Goal: Information Seeking & Learning: Learn about a topic

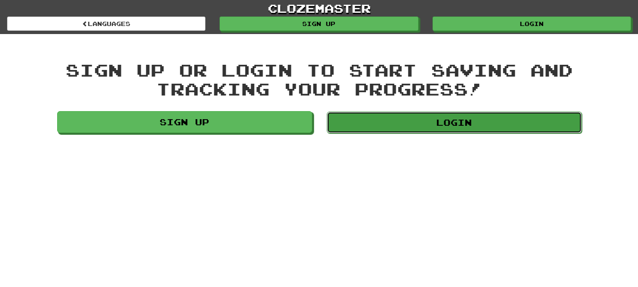
click at [355, 125] on link "Login" at bounding box center [454, 122] width 255 height 22
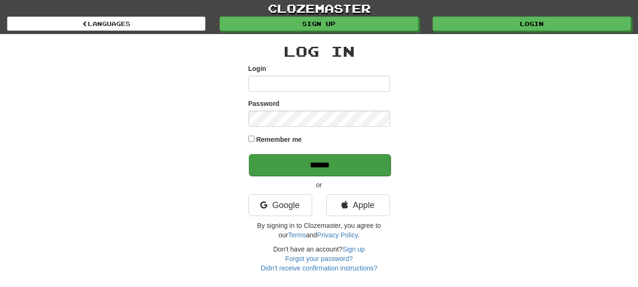
type input "**********"
click at [310, 156] on input "******" at bounding box center [320, 165] width 142 height 22
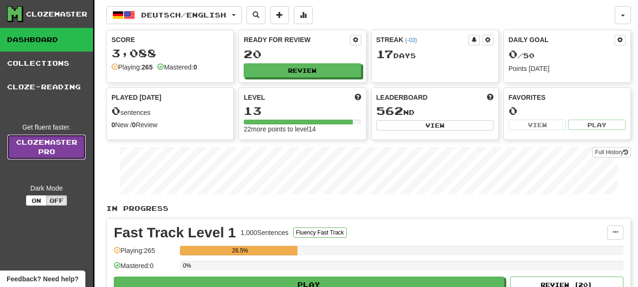
click at [30, 150] on link "Clozemaster Pro" at bounding box center [46, 147] width 79 height 26
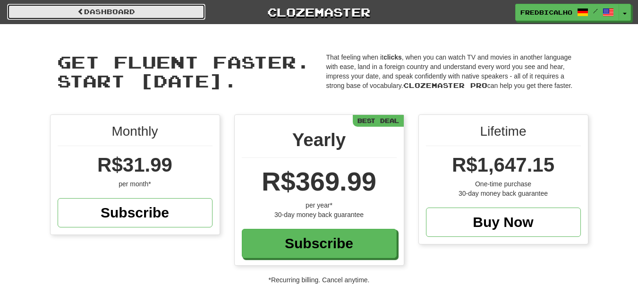
click at [78, 9] on span at bounding box center [80, 11] width 7 height 7
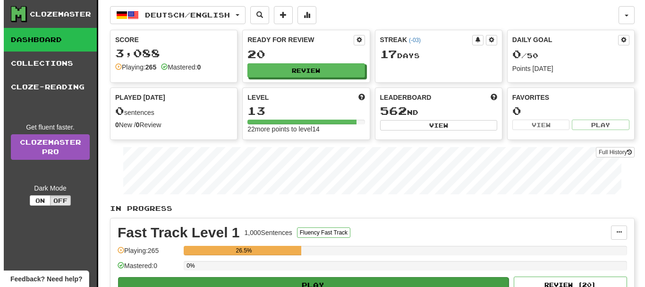
scroll to position [94, 0]
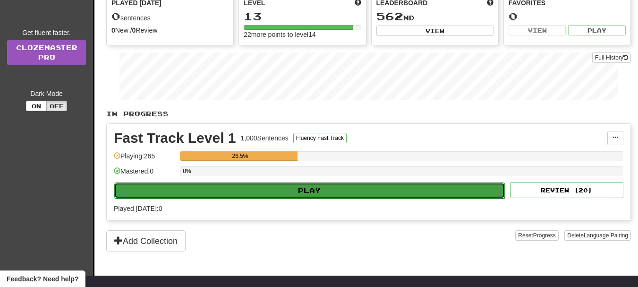
click at [316, 188] on button "Play" at bounding box center [309, 190] width 391 height 16
select select "**"
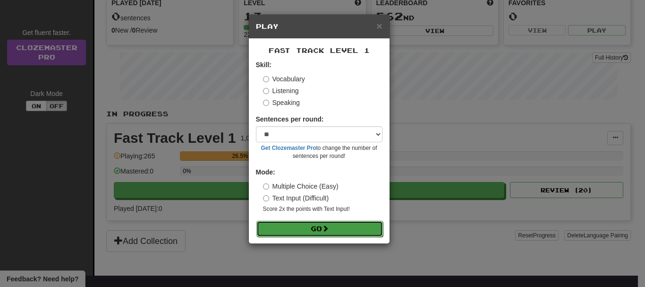
click at [318, 232] on button "Go" at bounding box center [319, 229] width 127 height 16
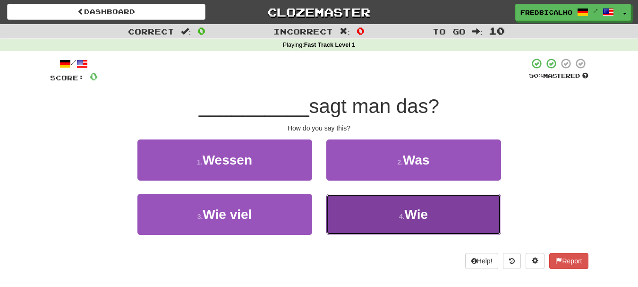
click at [380, 214] on button "4 . Wie" at bounding box center [413, 214] width 175 height 41
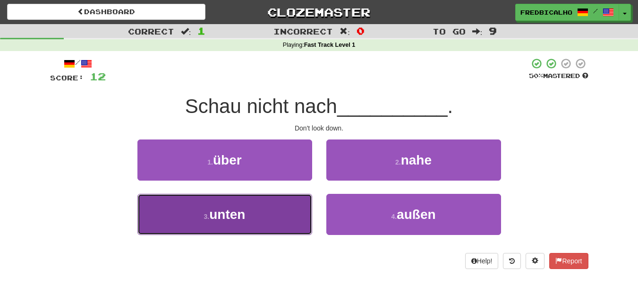
click at [294, 209] on button "3 . unten" at bounding box center [224, 214] width 175 height 41
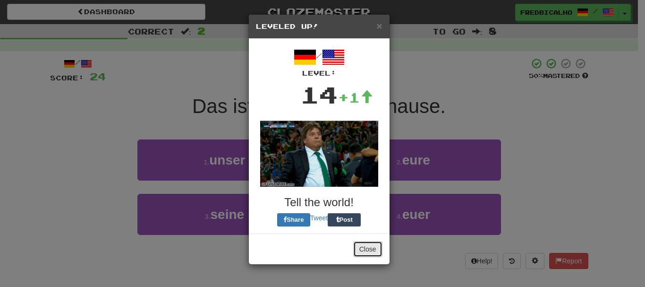
click at [366, 243] on button "Close" at bounding box center [367, 249] width 29 height 16
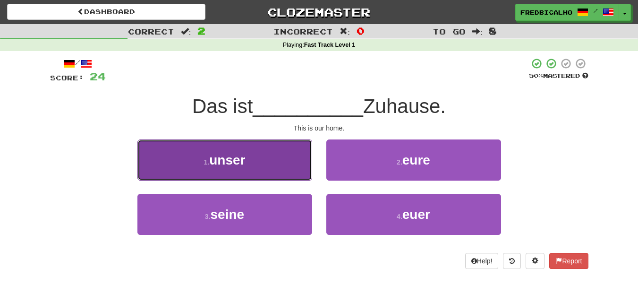
click at [266, 166] on button "1 . unser" at bounding box center [224, 159] width 175 height 41
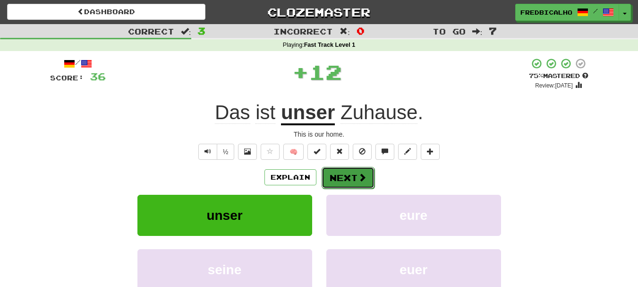
click at [343, 177] on button "Next" at bounding box center [348, 178] width 53 height 22
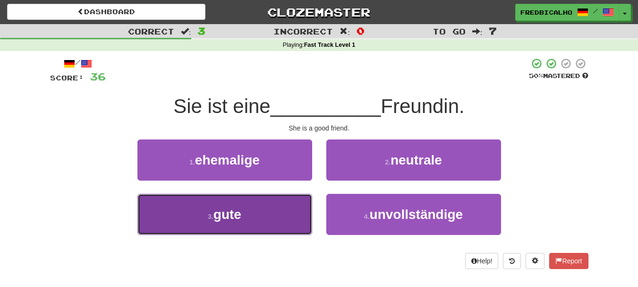
click at [279, 214] on button "3 . gute" at bounding box center [224, 214] width 175 height 41
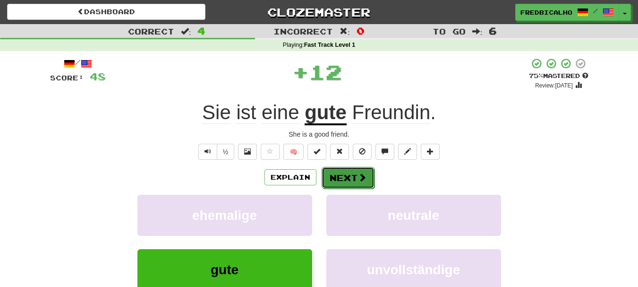
click at [368, 182] on button "Next" at bounding box center [348, 178] width 53 height 22
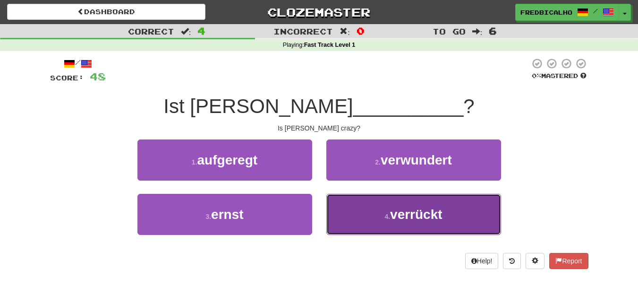
click at [374, 204] on button "4 . verrückt" at bounding box center [413, 214] width 175 height 41
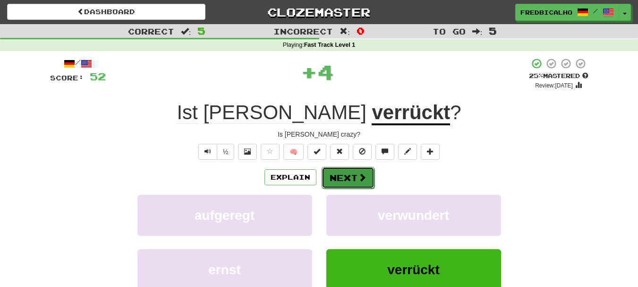
click at [359, 179] on span at bounding box center [362, 177] width 9 height 9
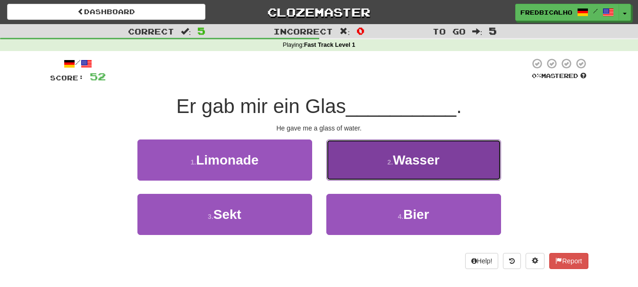
click at [412, 167] on button "2 . Wasser" at bounding box center [413, 159] width 175 height 41
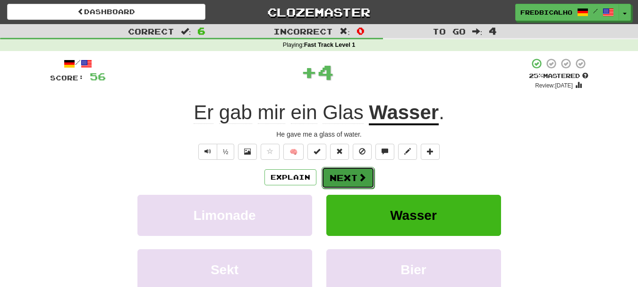
click at [350, 176] on button "Next" at bounding box center [348, 178] width 53 height 22
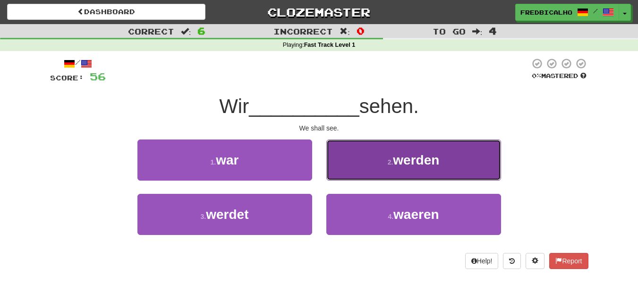
click at [350, 172] on button "2 . werden" at bounding box center [413, 159] width 175 height 41
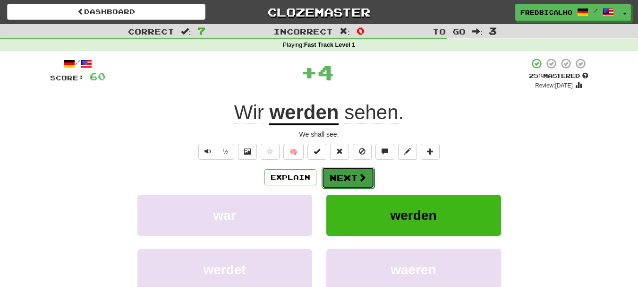
click at [350, 172] on button "Next" at bounding box center [348, 178] width 53 height 22
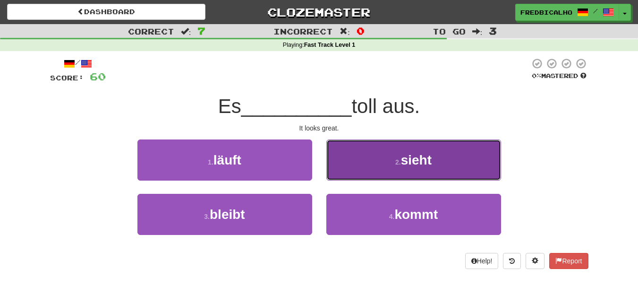
click at [351, 168] on button "2 . sieht" at bounding box center [413, 159] width 175 height 41
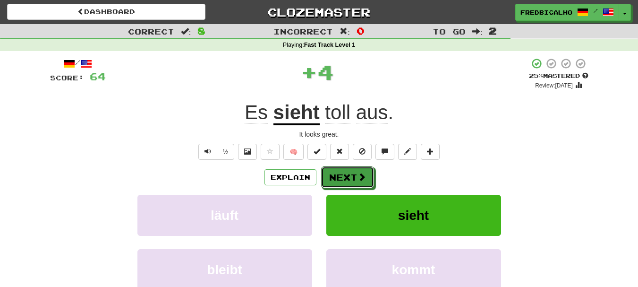
click at [351, 168] on button "Next" at bounding box center [347, 177] width 53 height 22
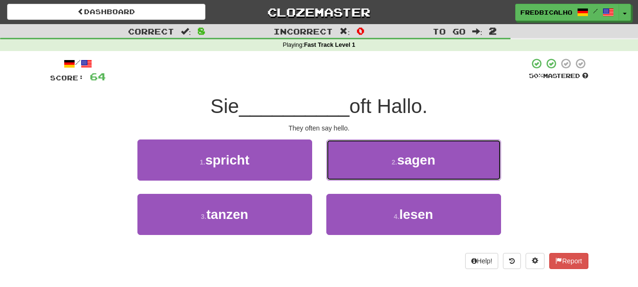
click at [351, 168] on button "2 . sagen" at bounding box center [413, 159] width 175 height 41
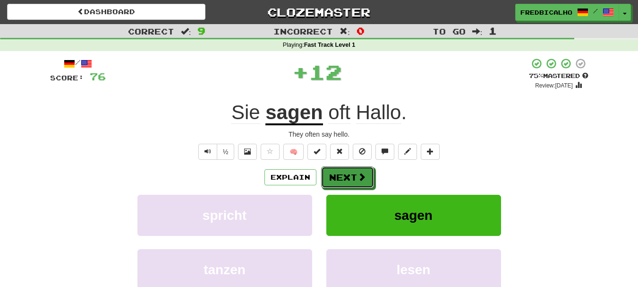
click at [351, 168] on button "Next" at bounding box center [347, 177] width 53 height 22
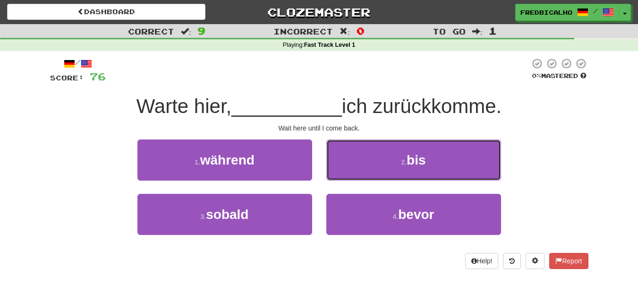
click at [351, 168] on button "2 . bis" at bounding box center [413, 159] width 175 height 41
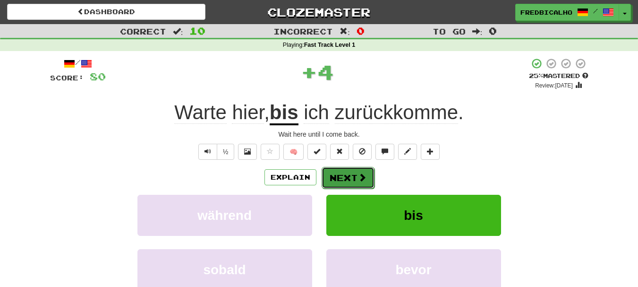
click at [350, 169] on button "Next" at bounding box center [348, 178] width 53 height 22
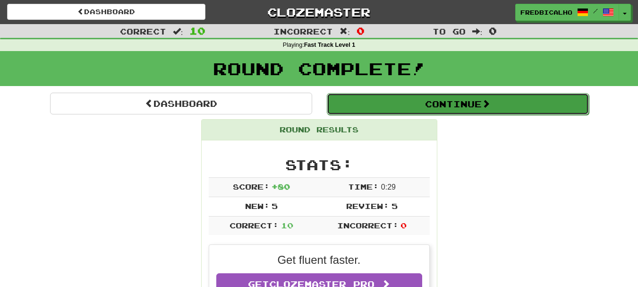
click at [441, 106] on button "Continue" at bounding box center [458, 104] width 262 height 22
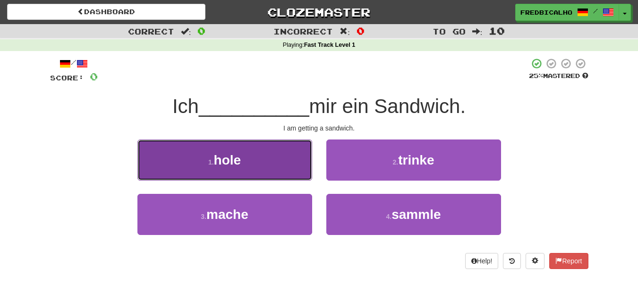
click at [298, 140] on button "1 . hole" at bounding box center [224, 159] width 175 height 41
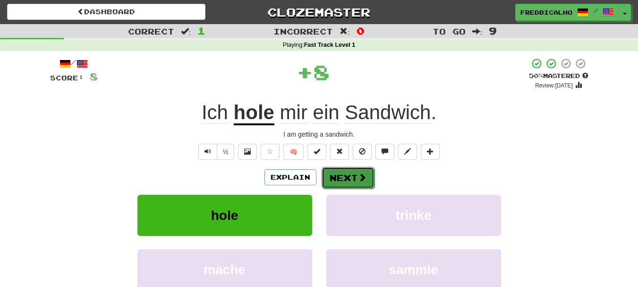
click at [339, 173] on button "Next" at bounding box center [348, 178] width 53 height 22
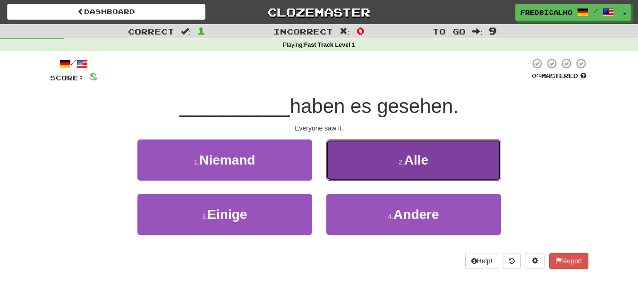
click at [411, 161] on span "Alle" at bounding box center [416, 160] width 24 height 15
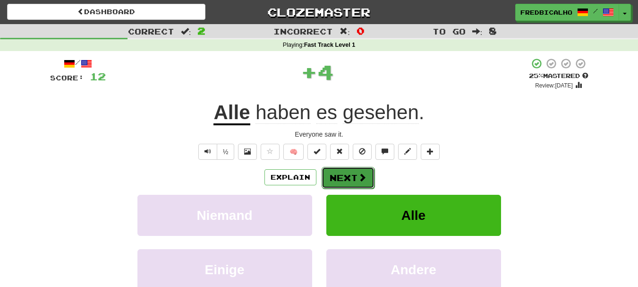
click at [348, 175] on button "Next" at bounding box center [348, 178] width 53 height 22
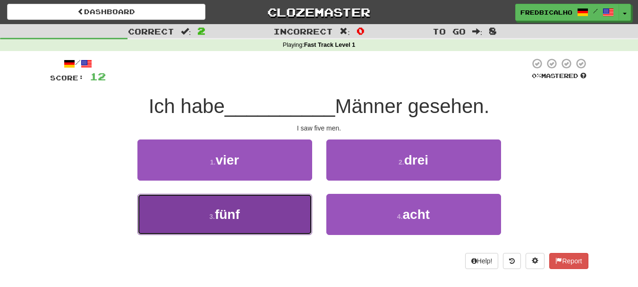
click at [277, 219] on button "3 . fünf" at bounding box center [224, 214] width 175 height 41
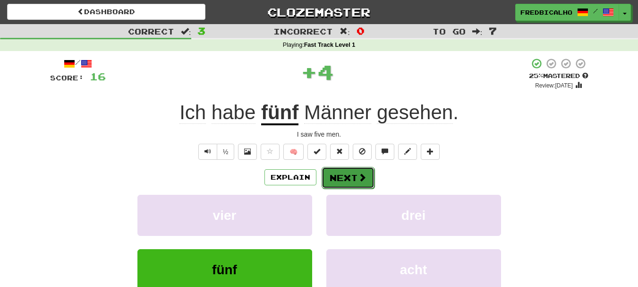
click at [359, 176] on span at bounding box center [362, 177] width 9 height 9
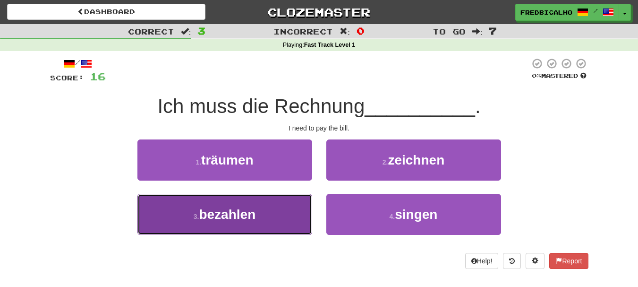
click at [293, 216] on button "3 . bezahlen" at bounding box center [224, 214] width 175 height 41
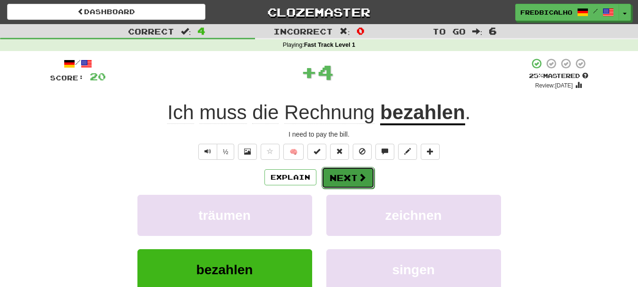
click at [339, 179] on button "Next" at bounding box center [348, 178] width 53 height 22
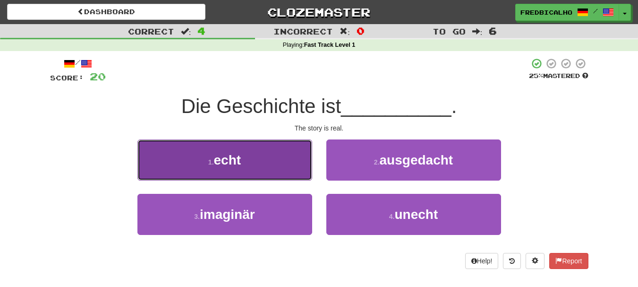
click at [298, 164] on button "1 . echt" at bounding box center [224, 159] width 175 height 41
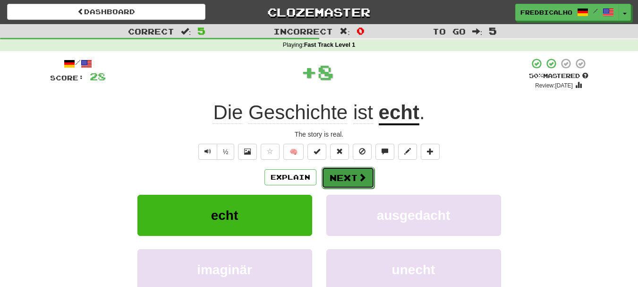
click at [352, 175] on button "Next" at bounding box center [348, 178] width 53 height 22
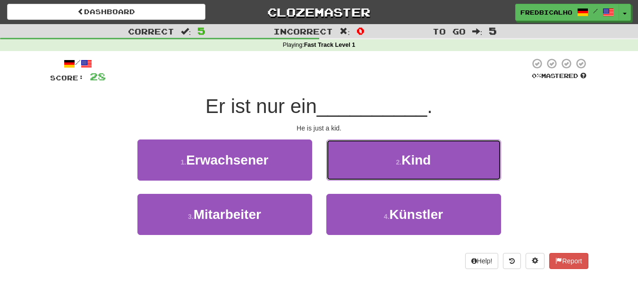
click at [352, 175] on button "2 . Kind" at bounding box center [413, 159] width 175 height 41
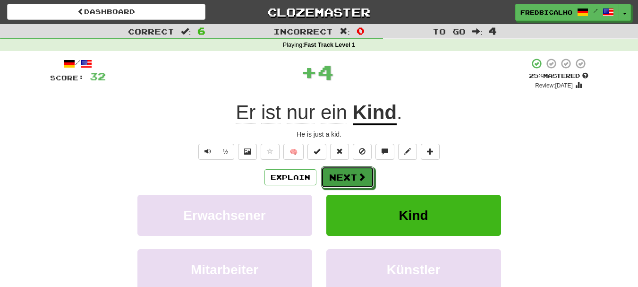
click at [352, 175] on button "Next" at bounding box center [347, 177] width 53 height 22
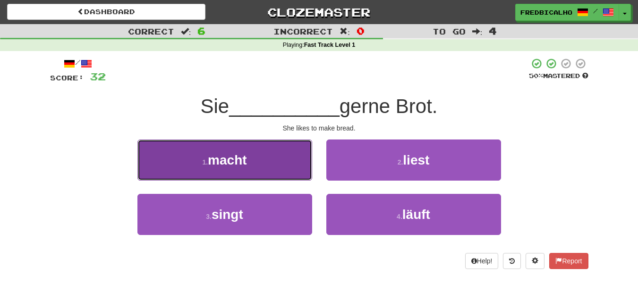
click at [302, 176] on button "1 . macht" at bounding box center [224, 159] width 175 height 41
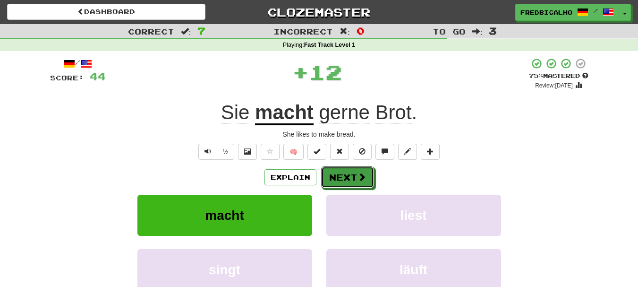
click at [351, 177] on button "Next" at bounding box center [347, 177] width 53 height 22
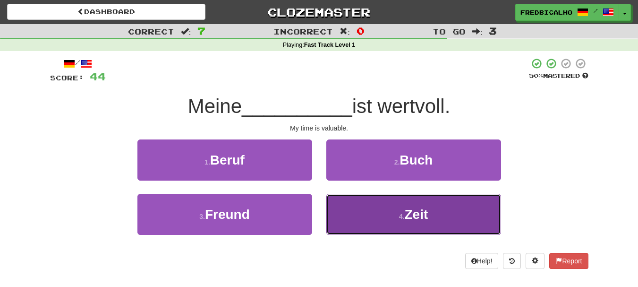
click at [369, 214] on button "4 . Zeit" at bounding box center [413, 214] width 175 height 41
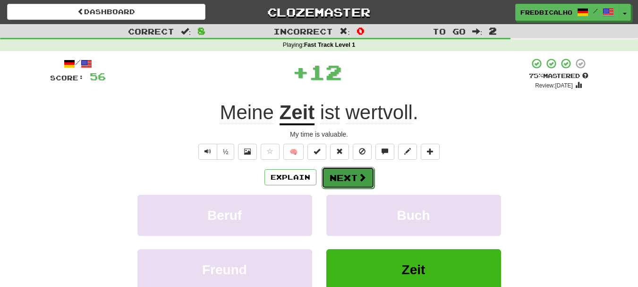
click at [365, 183] on button "Next" at bounding box center [348, 178] width 53 height 22
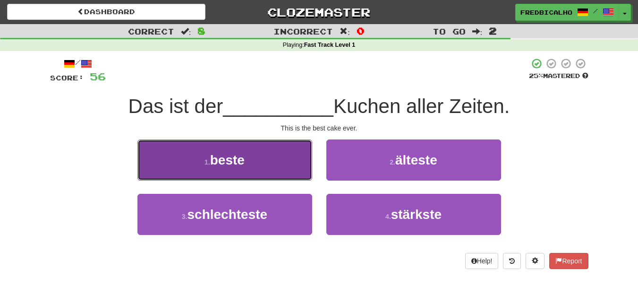
click at [297, 160] on button "1 . beste" at bounding box center [224, 159] width 175 height 41
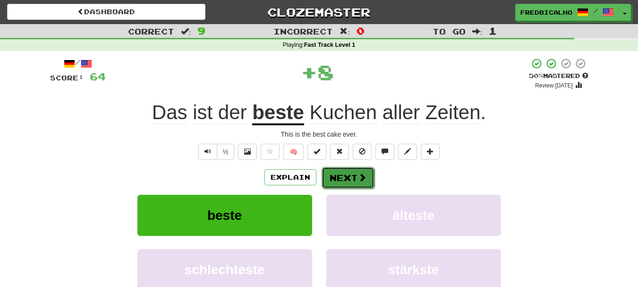
click at [351, 184] on button "Next" at bounding box center [348, 178] width 53 height 22
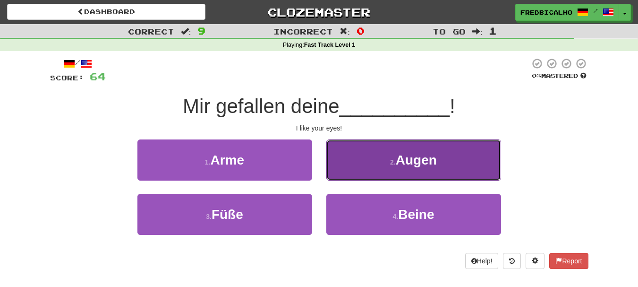
click at [372, 178] on button "2 . Augen" at bounding box center [413, 159] width 175 height 41
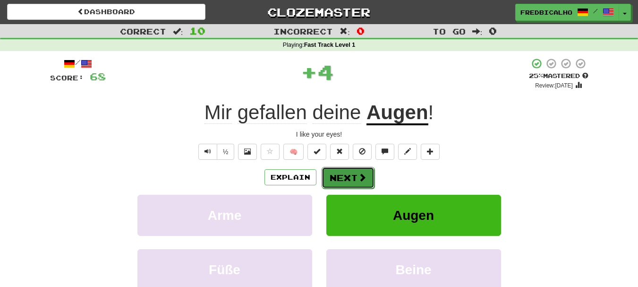
click at [349, 182] on button "Next" at bounding box center [348, 178] width 53 height 22
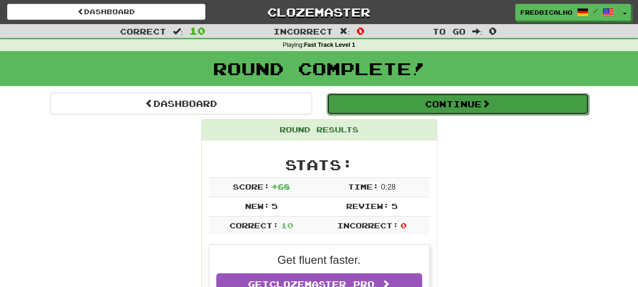
click at [431, 106] on button "Continue" at bounding box center [458, 104] width 262 height 22
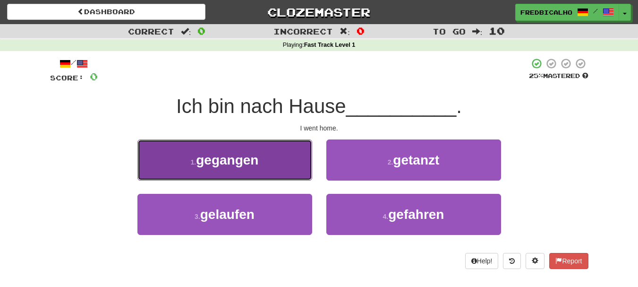
click at [266, 149] on button "1 . gegangen" at bounding box center [224, 159] width 175 height 41
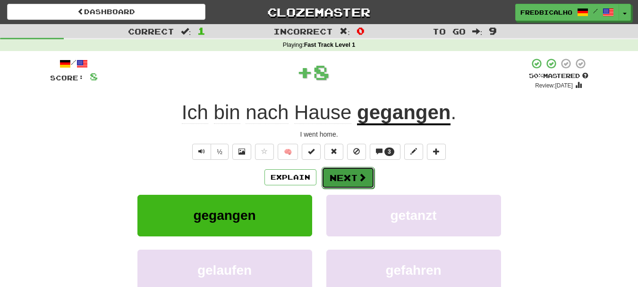
click at [360, 174] on span at bounding box center [362, 177] width 9 height 9
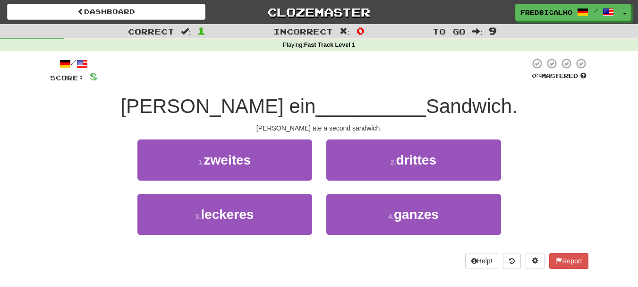
click at [220, 188] on div "1 . zweites" at bounding box center [224, 166] width 189 height 54
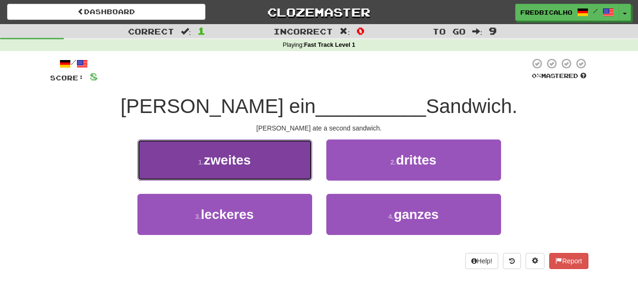
click at [228, 167] on span "zweites" at bounding box center [227, 160] width 47 height 15
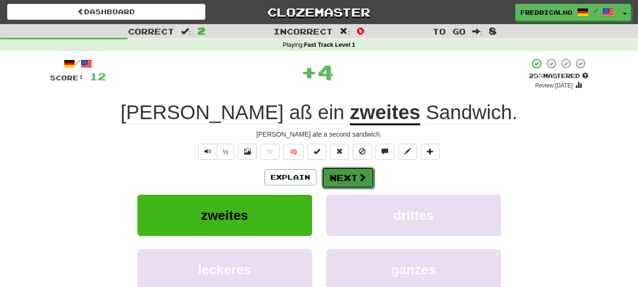
drag, startPoint x: 364, startPoint y: 188, endPoint x: 355, endPoint y: 184, distance: 9.3
click at [355, 184] on button "Next" at bounding box center [348, 178] width 53 height 22
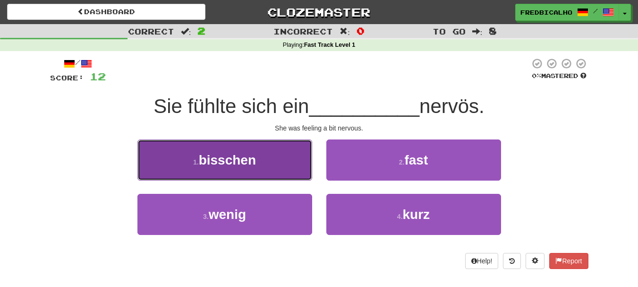
click at [256, 169] on button "1 . bisschen" at bounding box center [224, 159] width 175 height 41
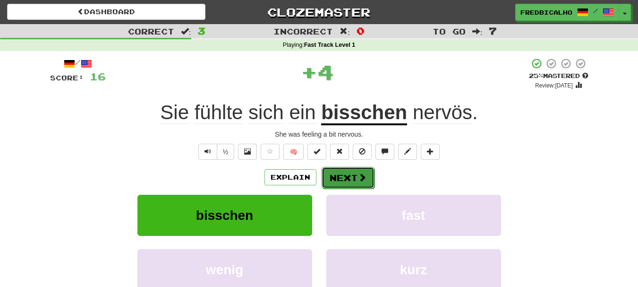
click at [334, 173] on button "Next" at bounding box center [348, 178] width 53 height 22
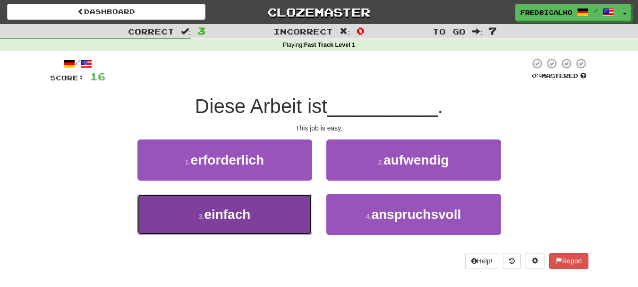
click at [261, 212] on button "3 . einfach" at bounding box center [224, 214] width 175 height 41
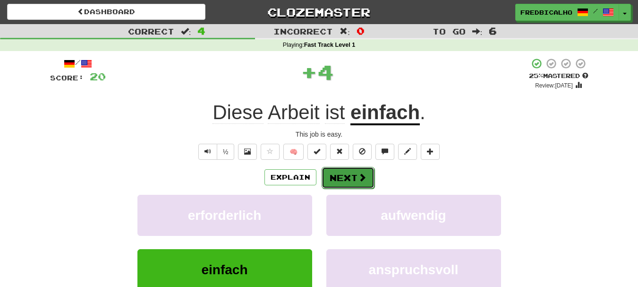
click at [352, 185] on button "Next" at bounding box center [348, 178] width 53 height 22
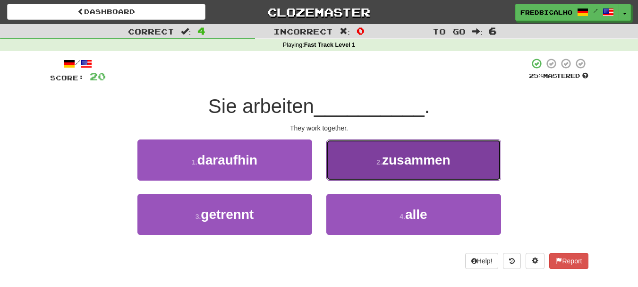
click at [356, 167] on button "2 . zusammen" at bounding box center [413, 159] width 175 height 41
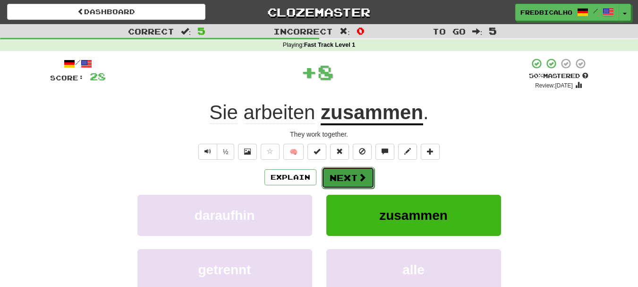
click at [353, 174] on button "Next" at bounding box center [348, 178] width 53 height 22
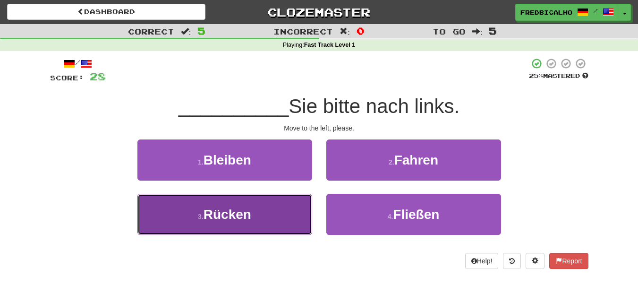
click at [267, 223] on button "3 . Rücken" at bounding box center [224, 214] width 175 height 41
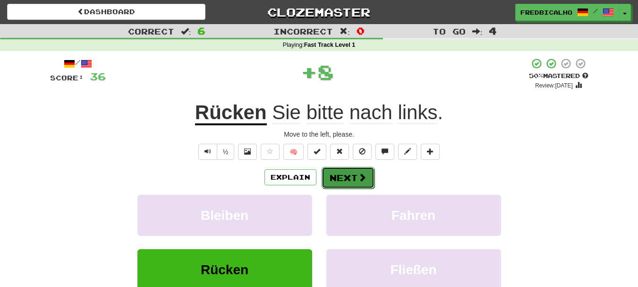
click at [364, 182] on button "Next" at bounding box center [348, 178] width 53 height 22
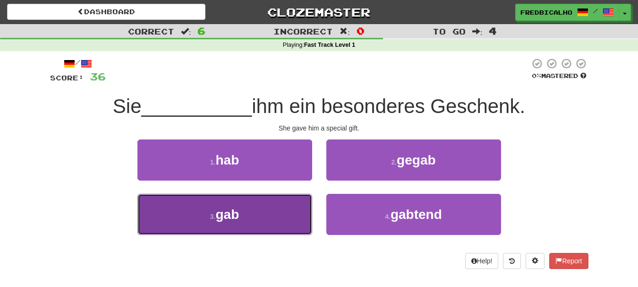
click at [260, 228] on button "3 . gab" at bounding box center [224, 214] width 175 height 41
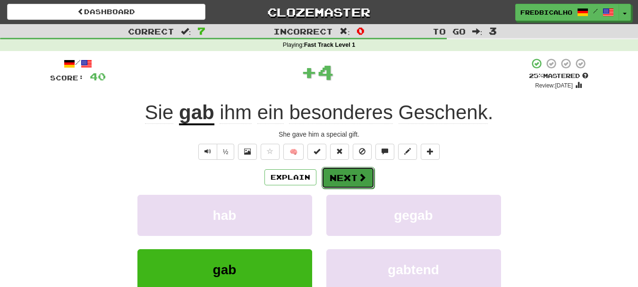
click at [345, 185] on button "Next" at bounding box center [348, 178] width 53 height 22
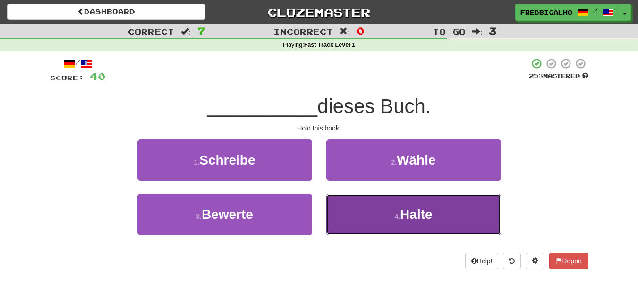
click at [356, 206] on button "4 . Halte" at bounding box center [413, 214] width 175 height 41
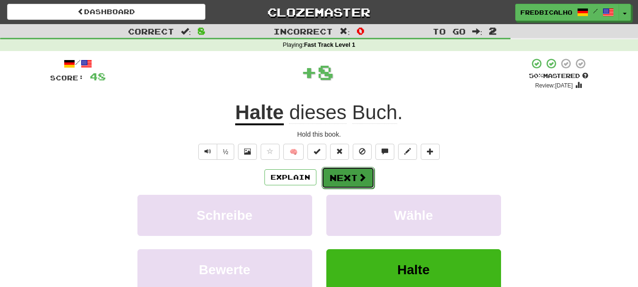
click at [360, 174] on span at bounding box center [362, 177] width 9 height 9
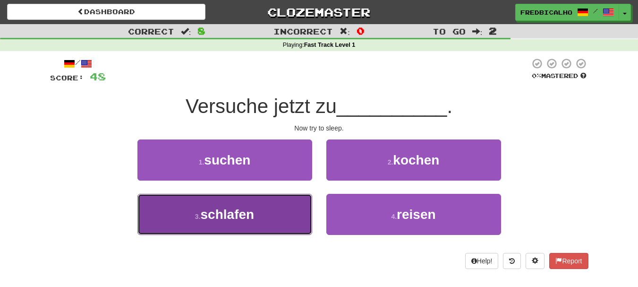
click at [277, 211] on button "3 . schlafen" at bounding box center [224, 214] width 175 height 41
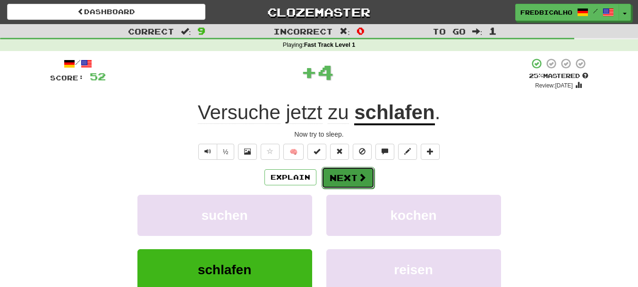
click at [349, 180] on button "Next" at bounding box center [348, 178] width 53 height 22
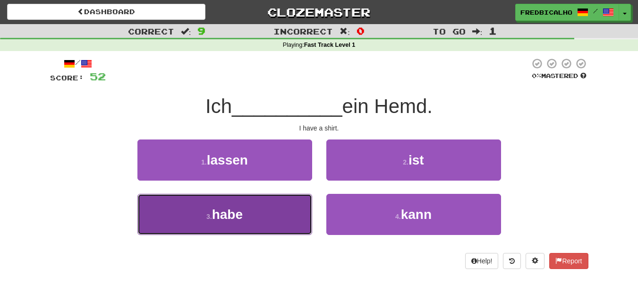
click at [279, 207] on button "3 . habe" at bounding box center [224, 214] width 175 height 41
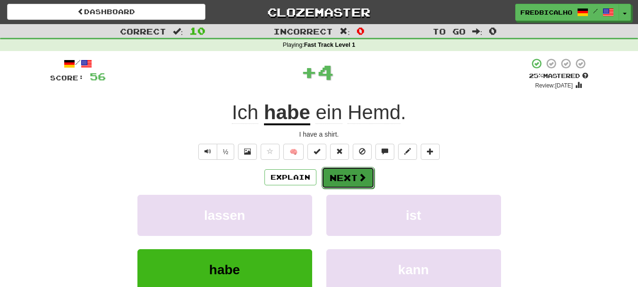
click at [358, 170] on button "Next" at bounding box center [348, 178] width 53 height 22
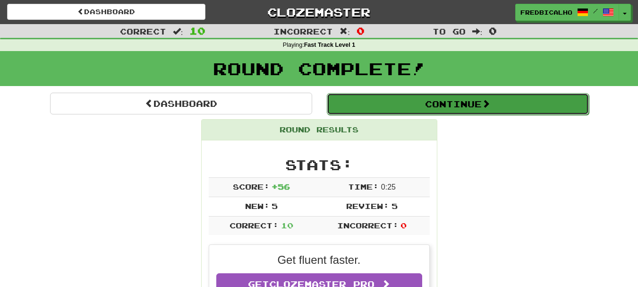
click at [442, 103] on button "Continue" at bounding box center [458, 104] width 262 height 22
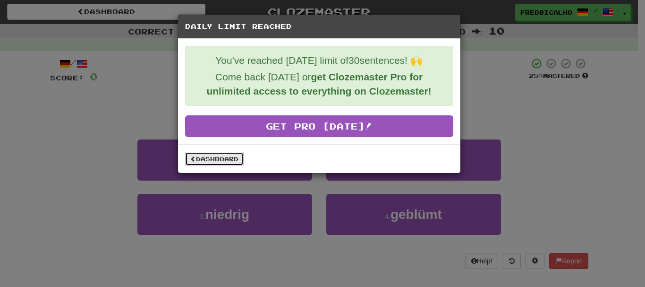
click at [213, 163] on link "Dashboard" at bounding box center [214, 159] width 59 height 14
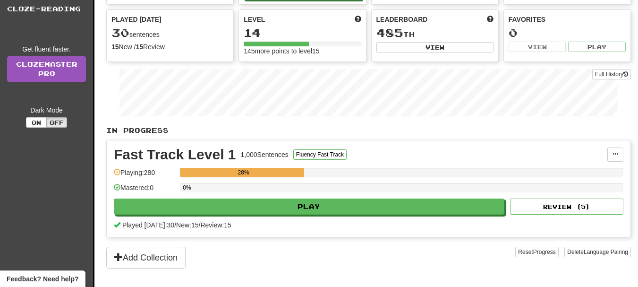
scroll to position [94, 0]
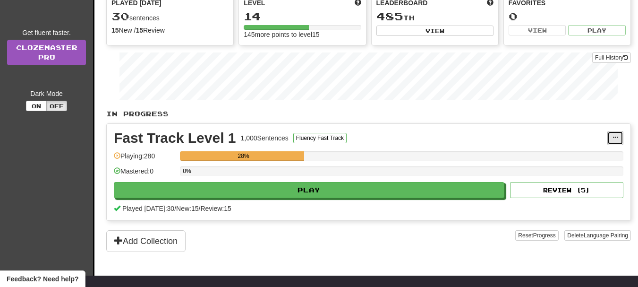
click at [620, 137] on button at bounding box center [615, 138] width 16 height 14
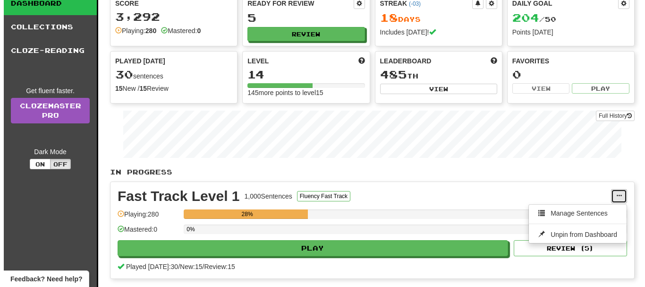
scroll to position [0, 0]
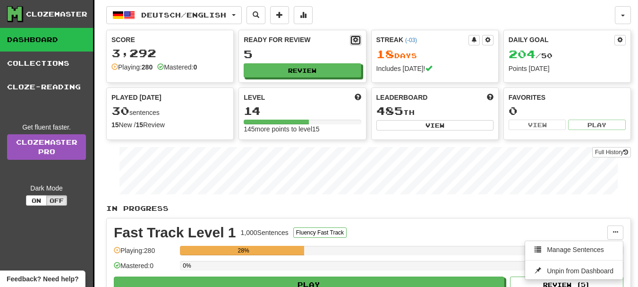
click at [353, 41] on span at bounding box center [356, 40] width 6 height 6
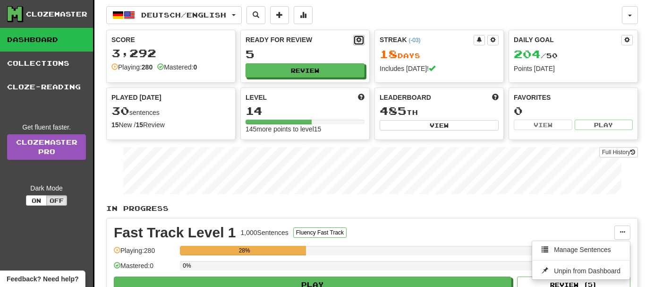
select select "*"
select select "**"
select select "***"
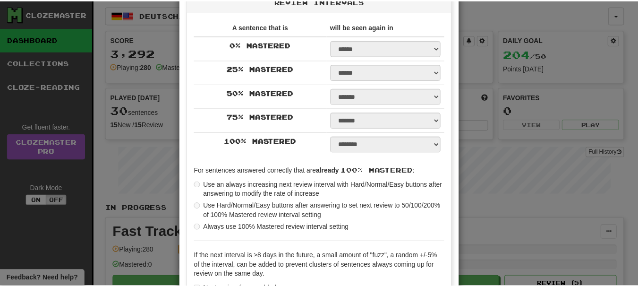
scroll to position [236, 0]
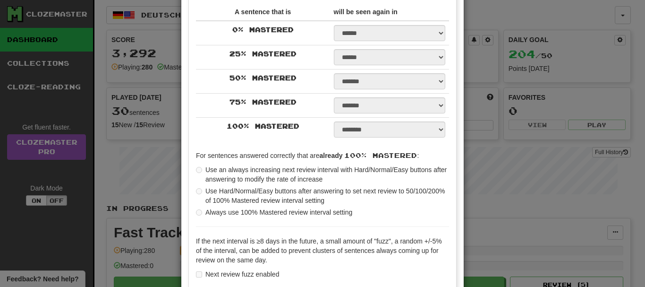
click at [532, 173] on div "**********" at bounding box center [322, 143] width 645 height 287
